Goal: Navigation & Orientation: Go to known website

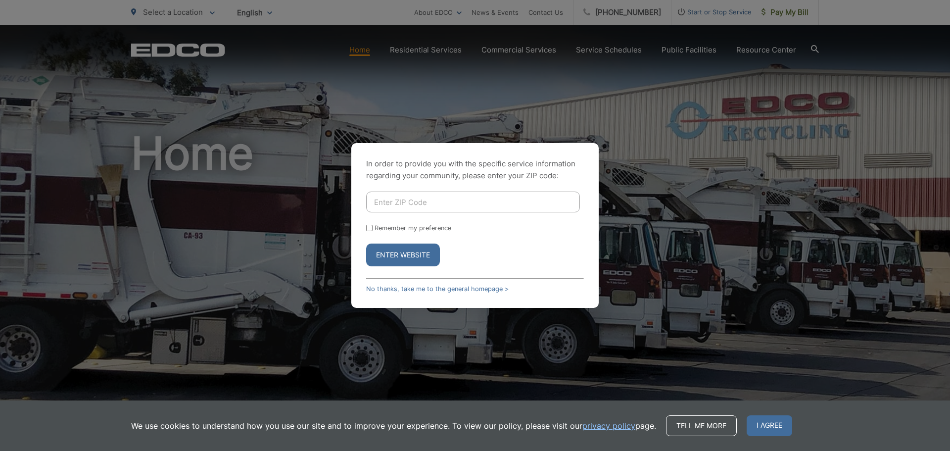
click at [436, 197] on input "Enter ZIP Code" at bounding box center [473, 201] width 214 height 21
type input "92064"
click at [367, 226] on input "Remember my preference" at bounding box center [369, 228] width 6 height 6
checkbox input "true"
click at [394, 254] on button "Enter Website" at bounding box center [403, 254] width 74 height 23
